Goal: Information Seeking & Learning: Learn about a topic

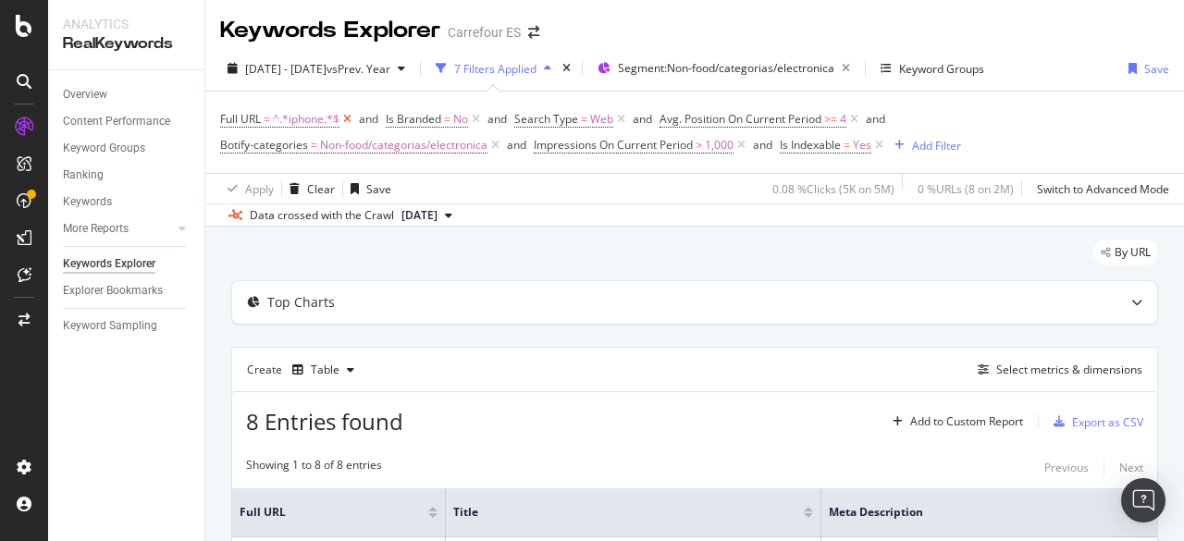
click at [348, 121] on icon at bounding box center [347, 119] width 16 height 18
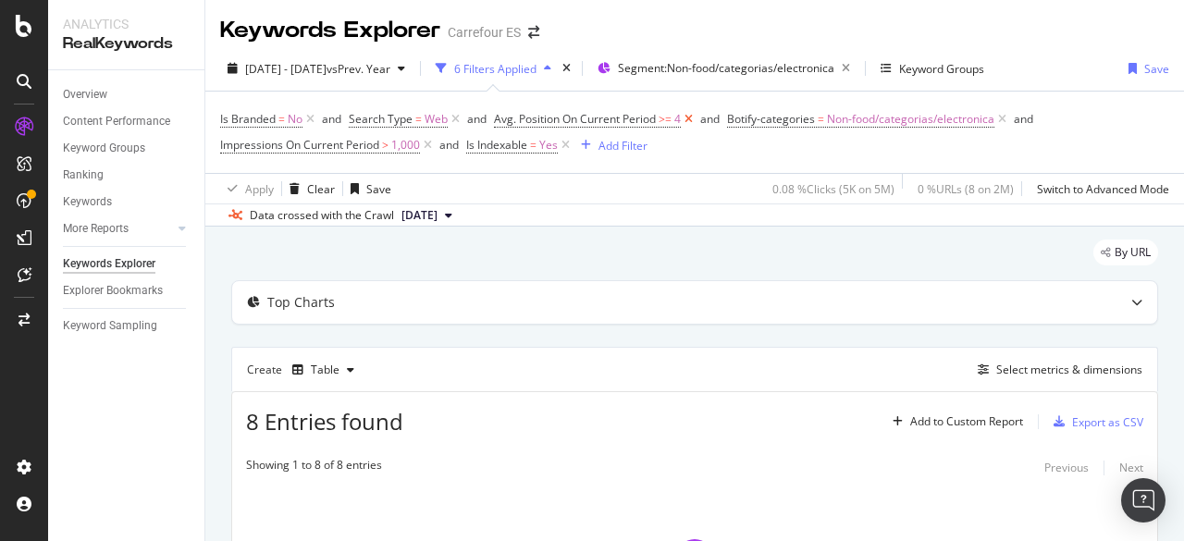
click at [696, 122] on icon at bounding box center [689, 119] width 16 height 18
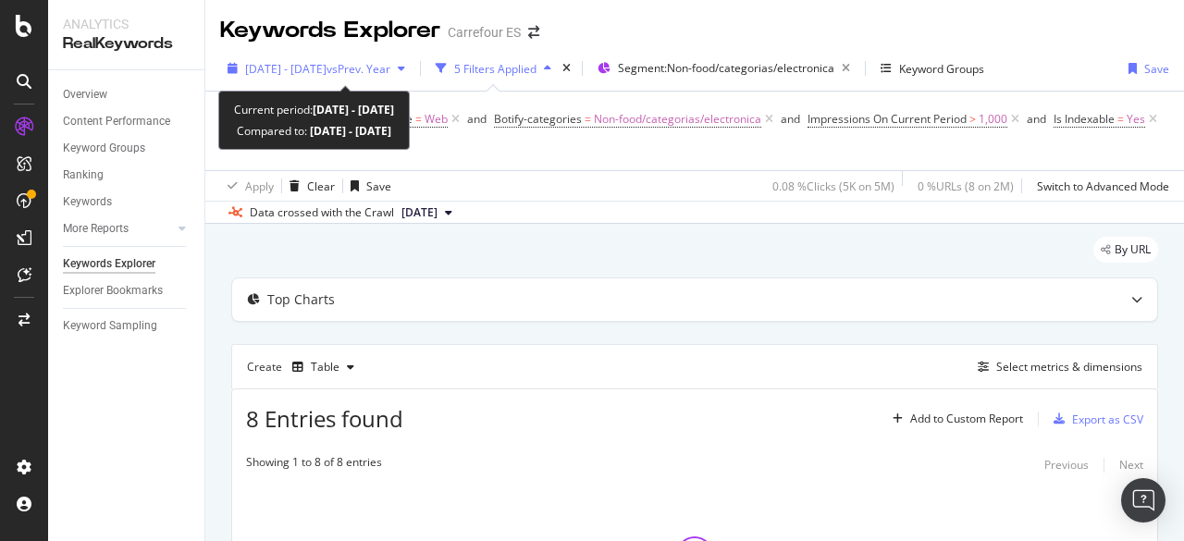
click at [413, 73] on div "button" at bounding box center [401, 68] width 22 height 11
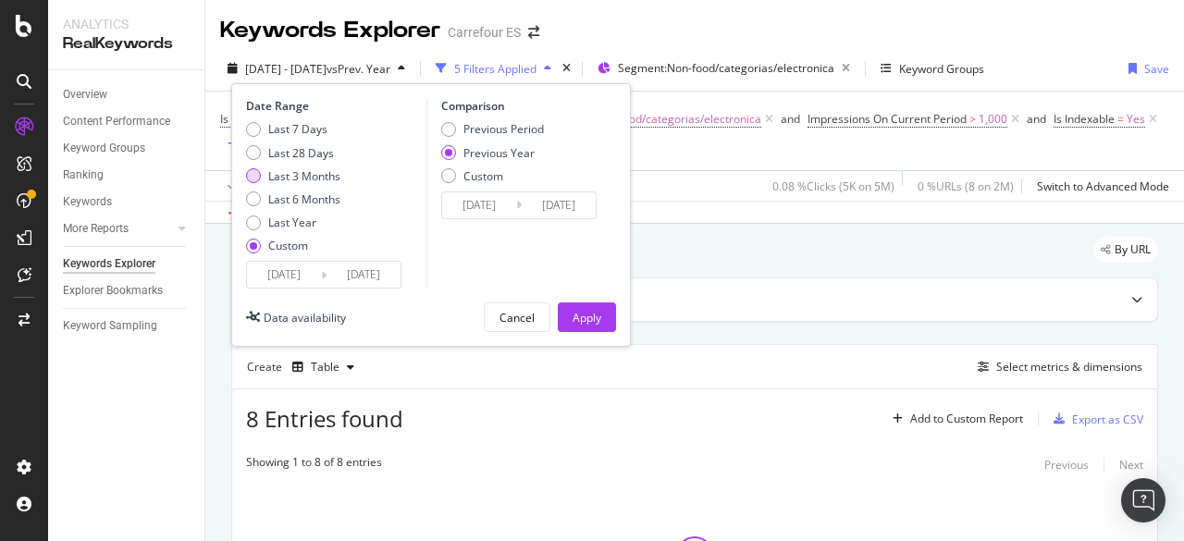
click at [251, 171] on div "Last 3 Months" at bounding box center [253, 175] width 15 height 15
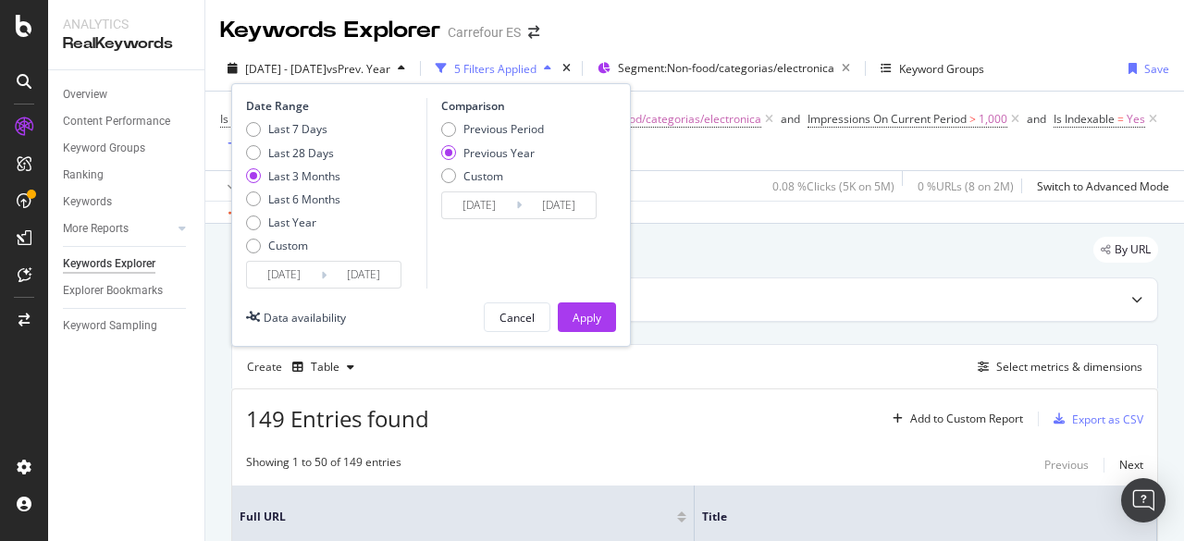
type input "[DATE]"
click at [599, 319] on div "Apply" at bounding box center [587, 318] width 29 height 16
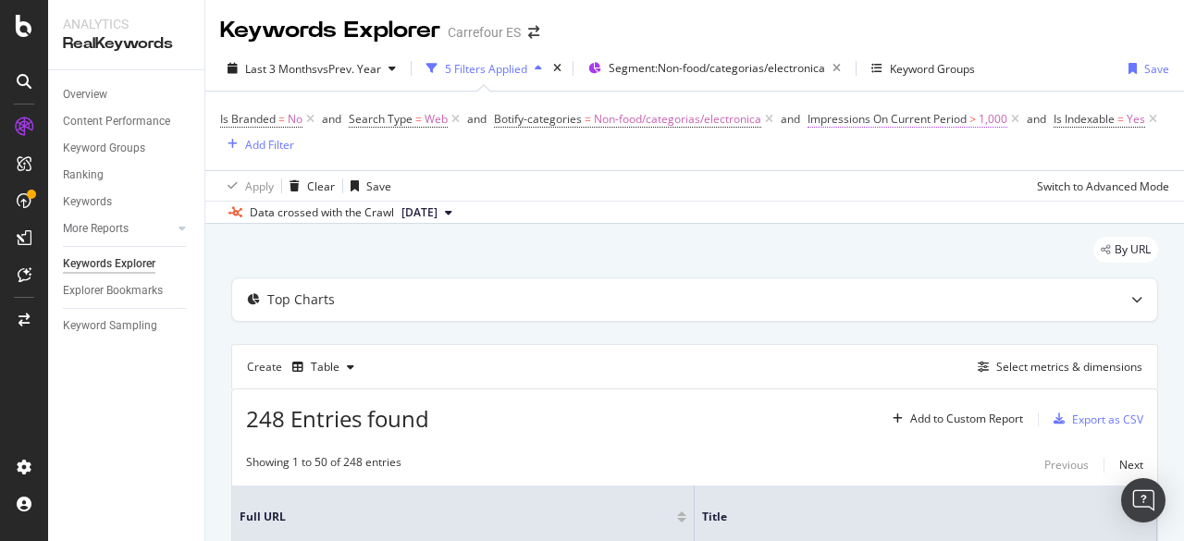
click at [990, 121] on span "1,000" at bounding box center [993, 119] width 29 height 26
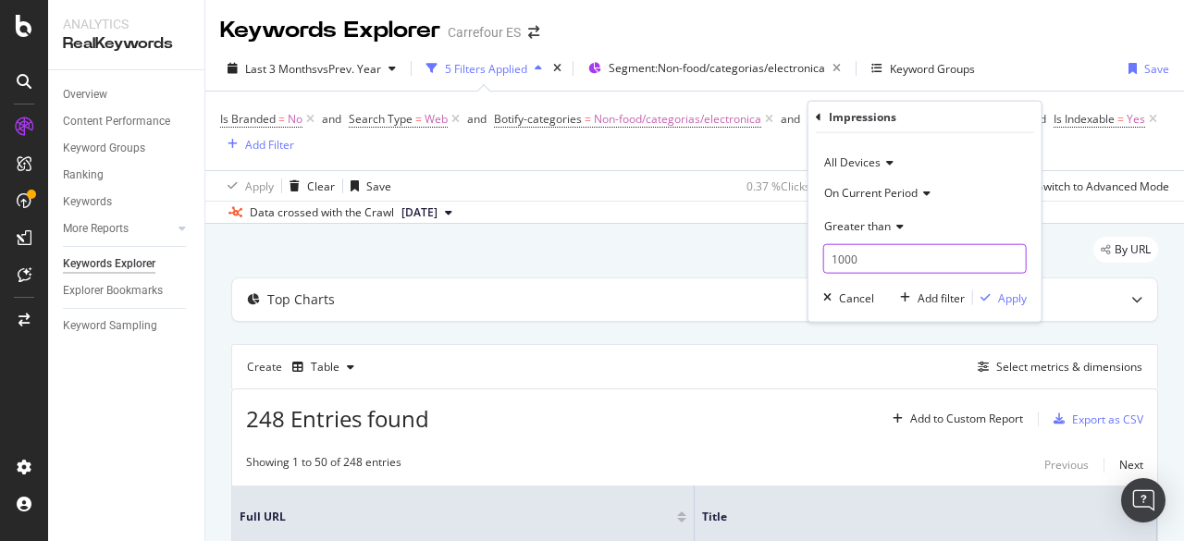
click at [843, 258] on input "1000" at bounding box center [924, 259] width 203 height 30
type input "3000"
click at [1018, 298] on div "Apply" at bounding box center [1012, 298] width 29 height 16
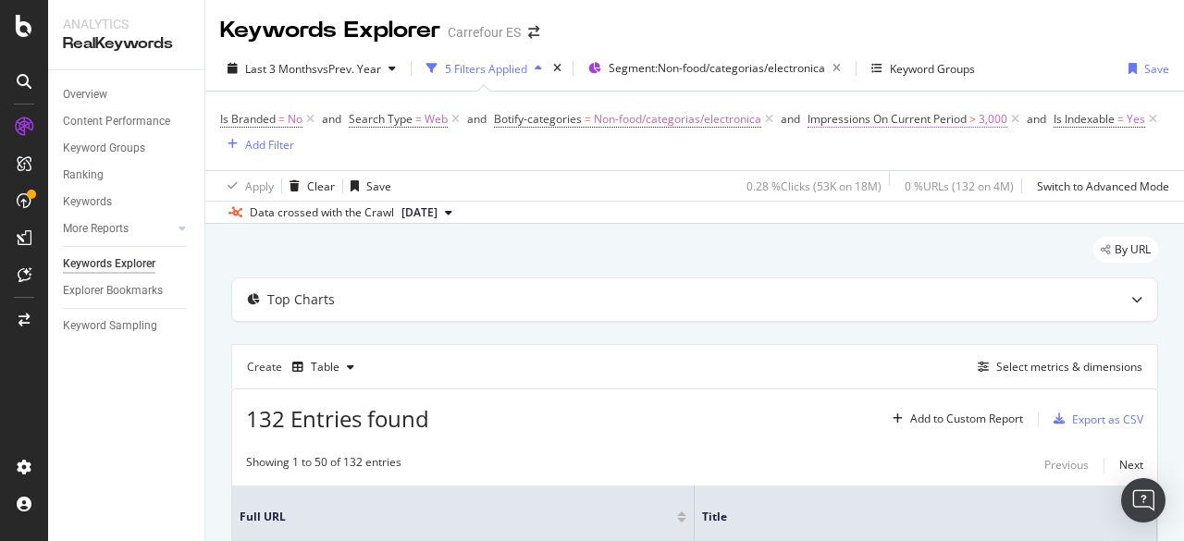
click at [991, 121] on span "3,000" at bounding box center [993, 119] width 29 height 26
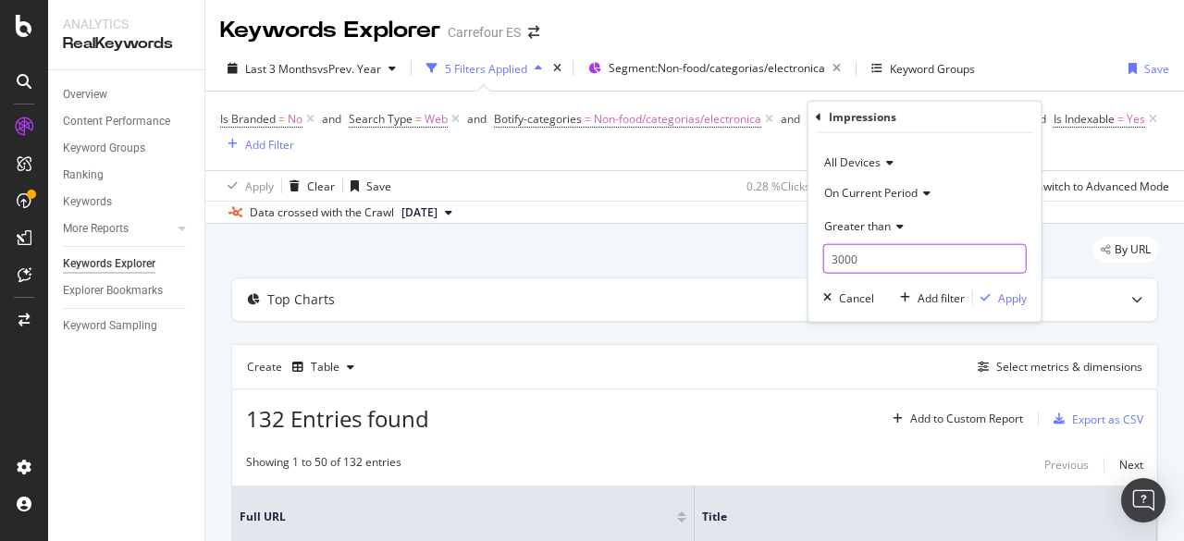
click at [835, 257] on input "3000" at bounding box center [924, 259] width 203 height 30
type input "5000"
click at [1022, 297] on div "Apply" at bounding box center [1012, 298] width 29 height 16
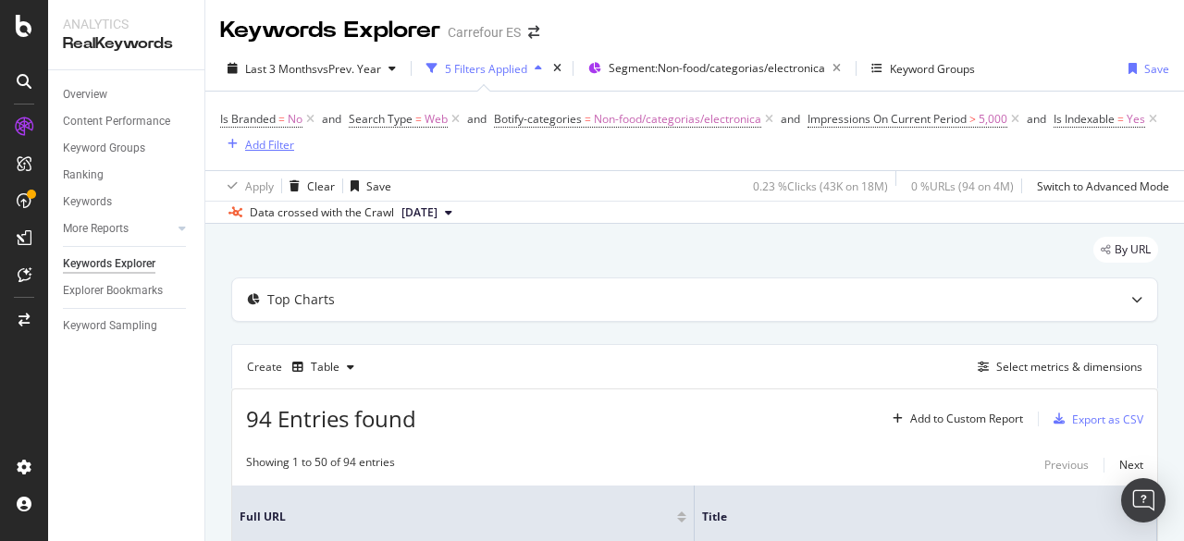
click at [294, 146] on div "Add Filter" at bounding box center [269, 145] width 49 height 16
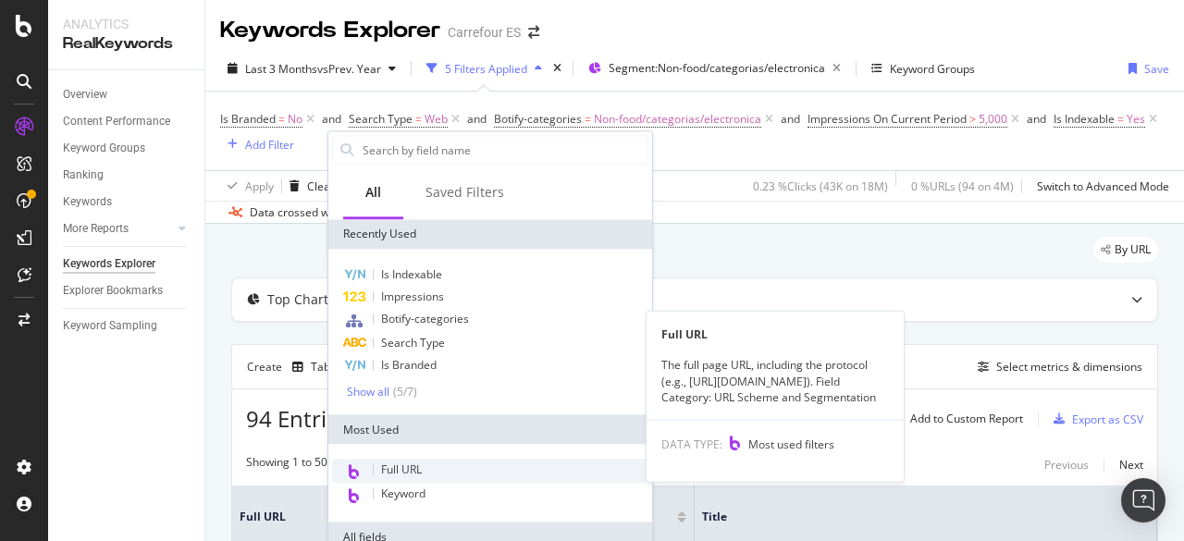
click at [419, 471] on span "Full URL" at bounding box center [401, 470] width 41 height 16
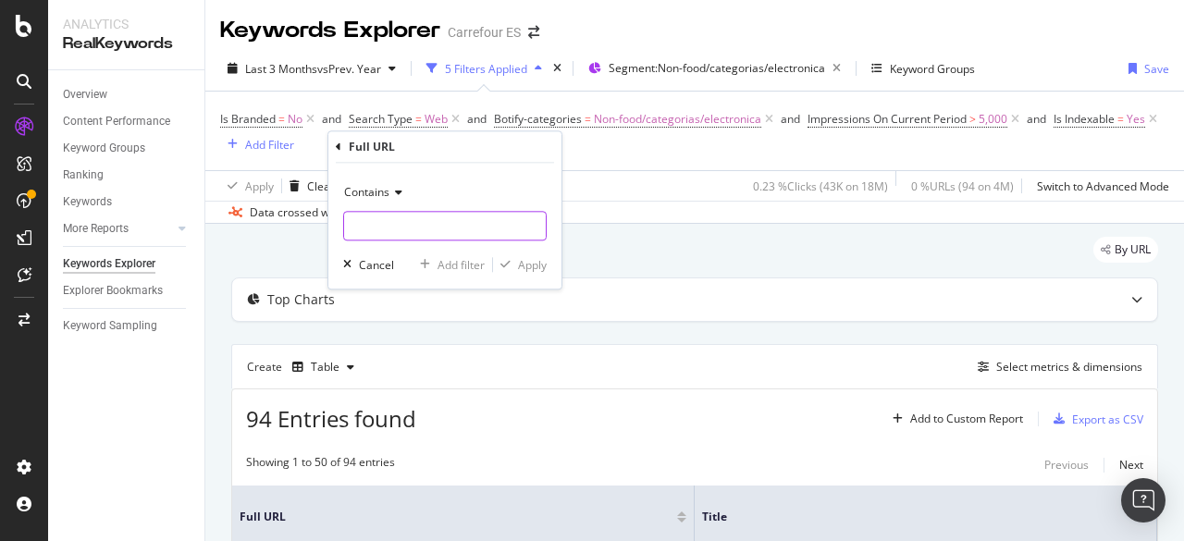
click at [376, 225] on input "text" at bounding box center [445, 226] width 202 height 30
type input "/telefonia/"
click at [531, 265] on div "Apply" at bounding box center [532, 265] width 29 height 16
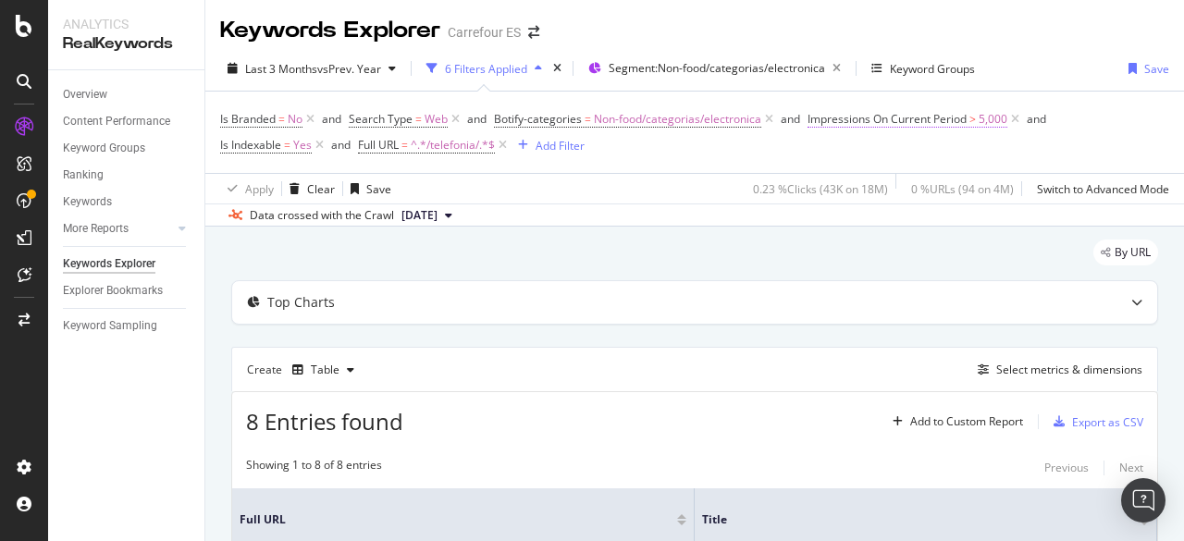
click at [937, 121] on span "Impressions On Current Period" at bounding box center [886, 119] width 159 height 16
click at [315, 117] on icon at bounding box center [310, 119] width 16 height 18
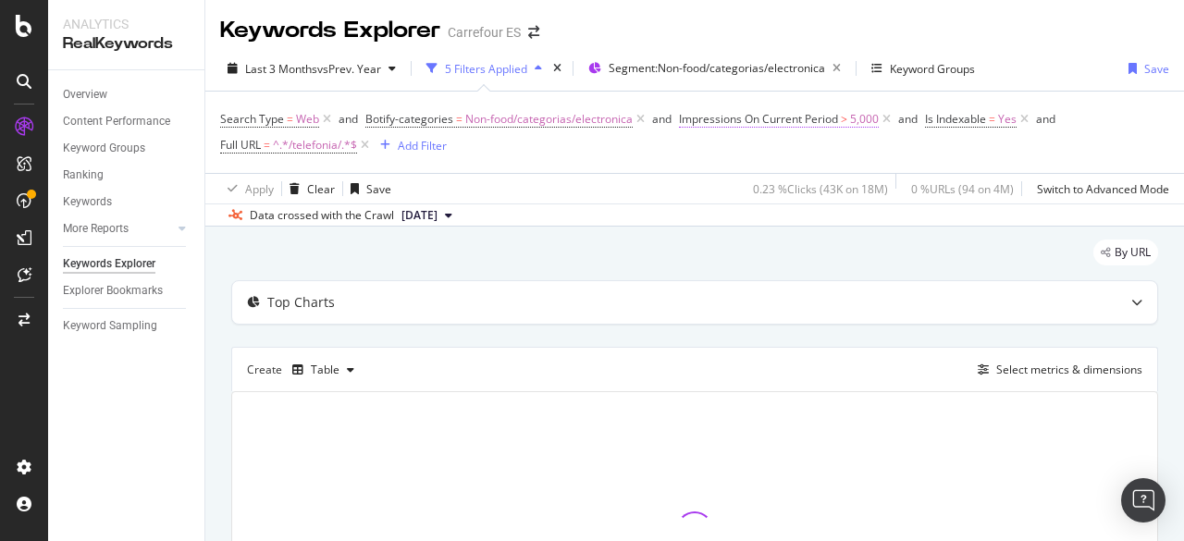
click at [866, 124] on span "5,000" at bounding box center [864, 119] width 29 height 26
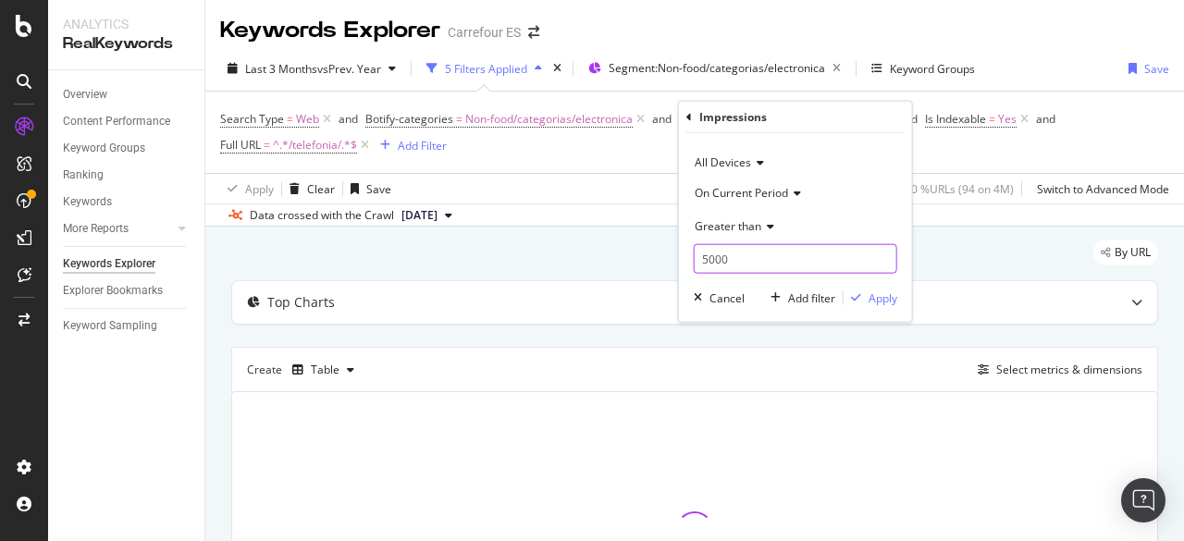
click at [710, 258] on input "5000" at bounding box center [795, 259] width 203 height 30
type input "3000"
click at [860, 301] on icon "button" at bounding box center [856, 297] width 10 height 11
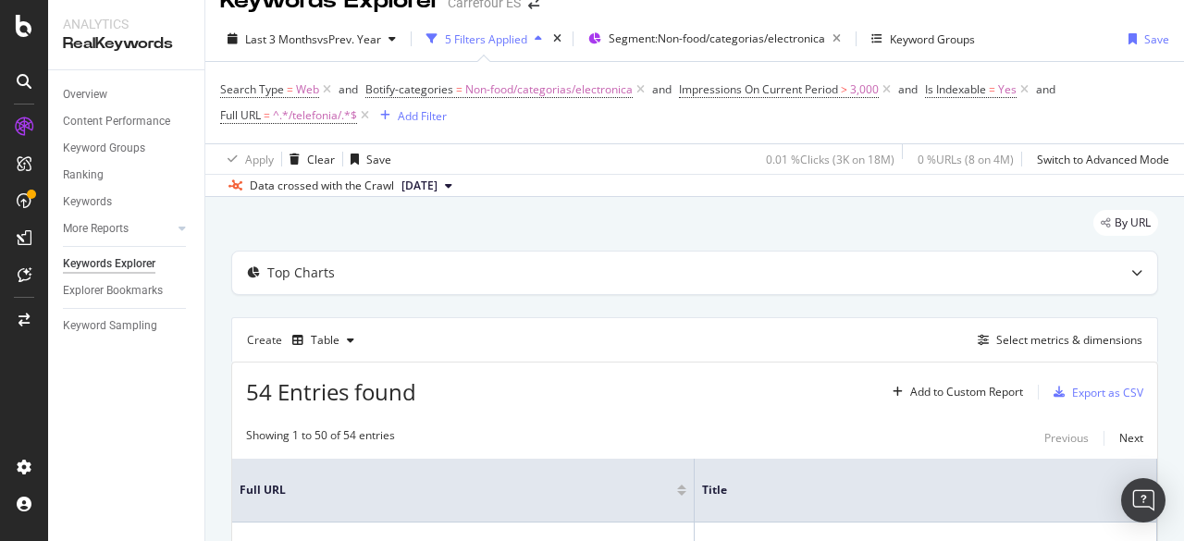
scroll to position [19, 0]
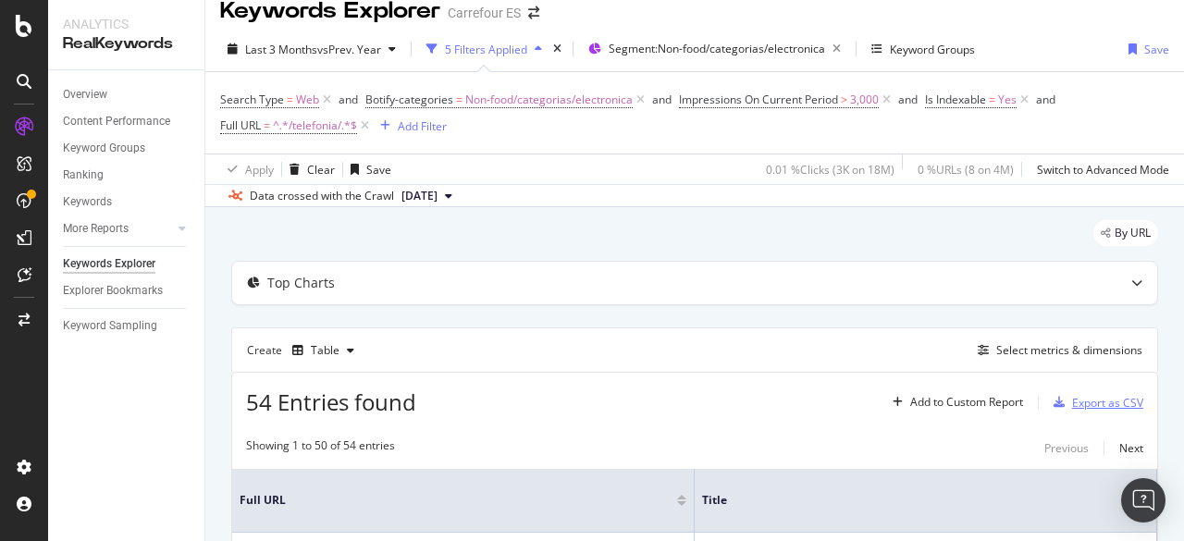
click at [1095, 391] on div "Export as CSV" at bounding box center [1094, 402] width 97 height 28
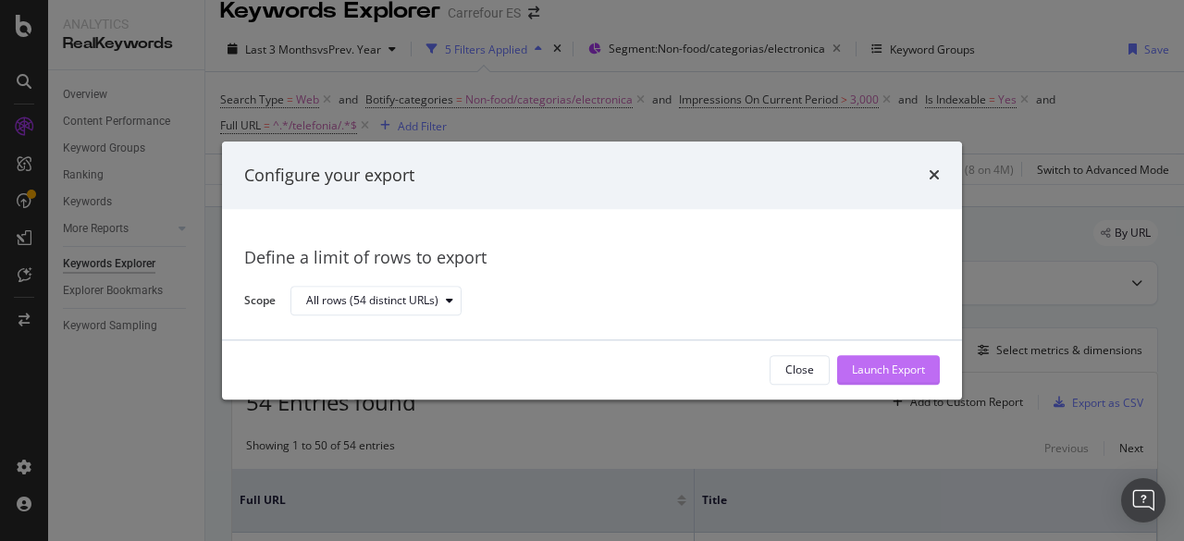
click at [888, 369] on div "Launch Export" at bounding box center [888, 371] width 73 height 16
